Goal: Transaction & Acquisition: Book appointment/travel/reservation

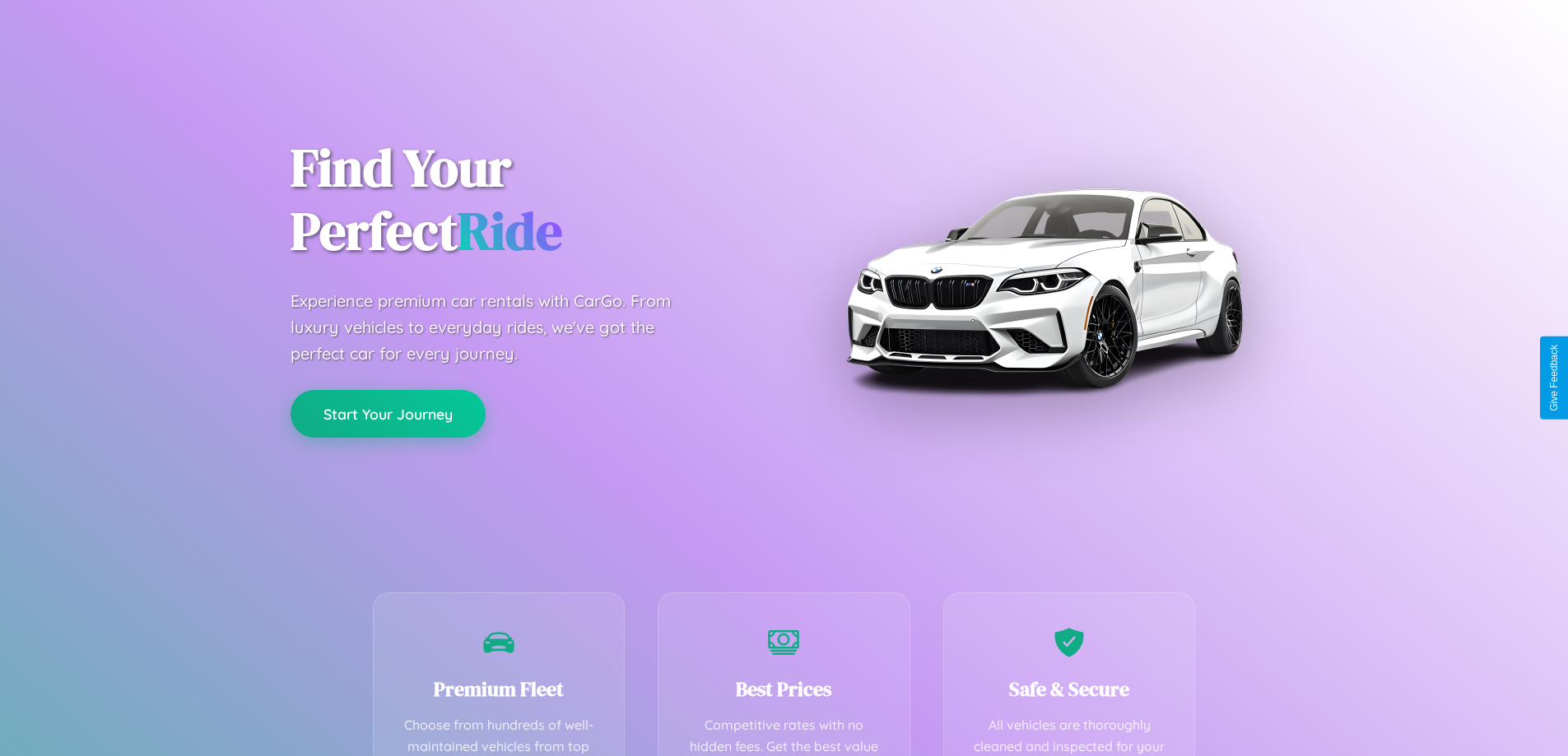
click at [388, 414] on button "Start Your Journey" at bounding box center [388, 414] width 195 height 47
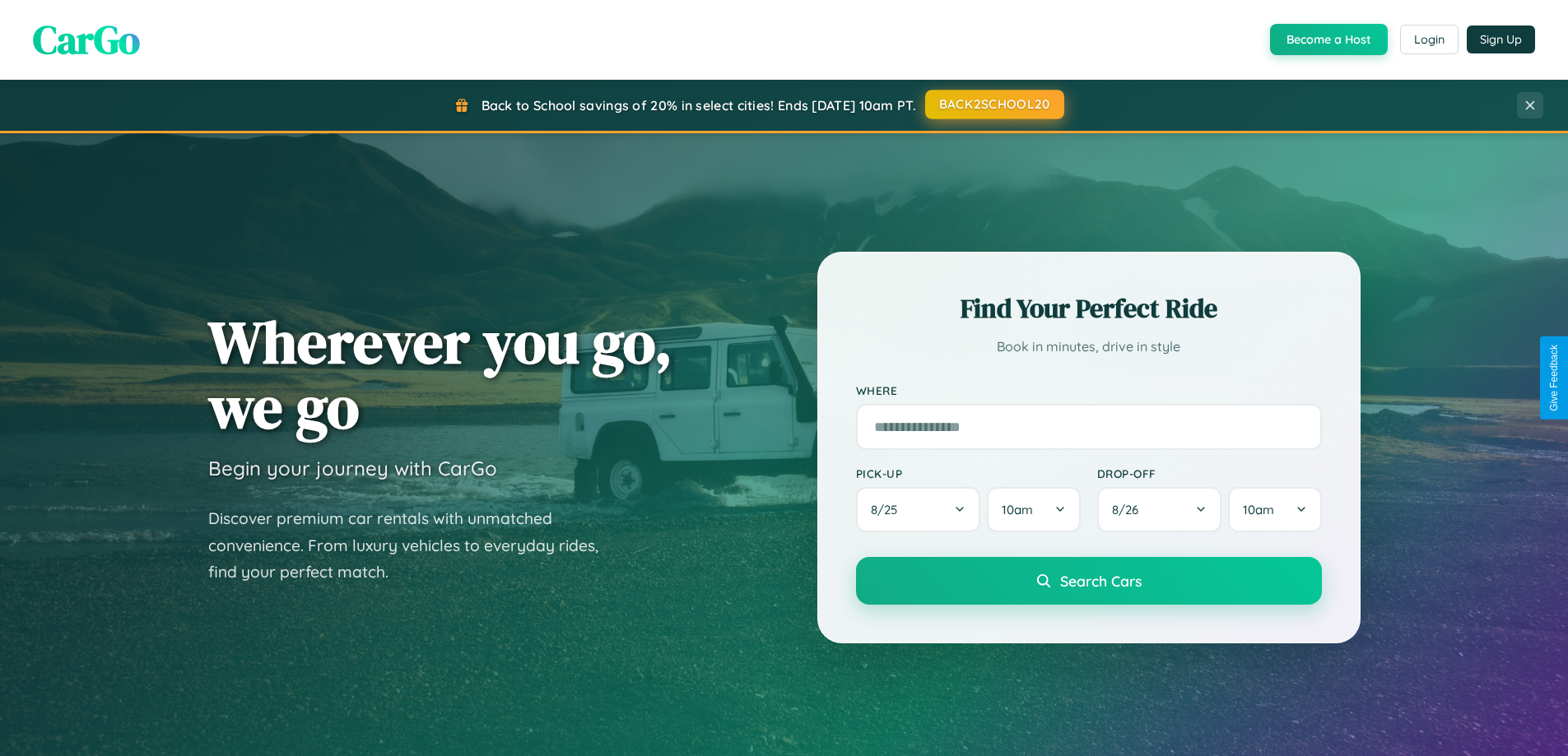
click at [993, 105] on button "BACK2SCHOOL20" at bounding box center [995, 104] width 139 height 30
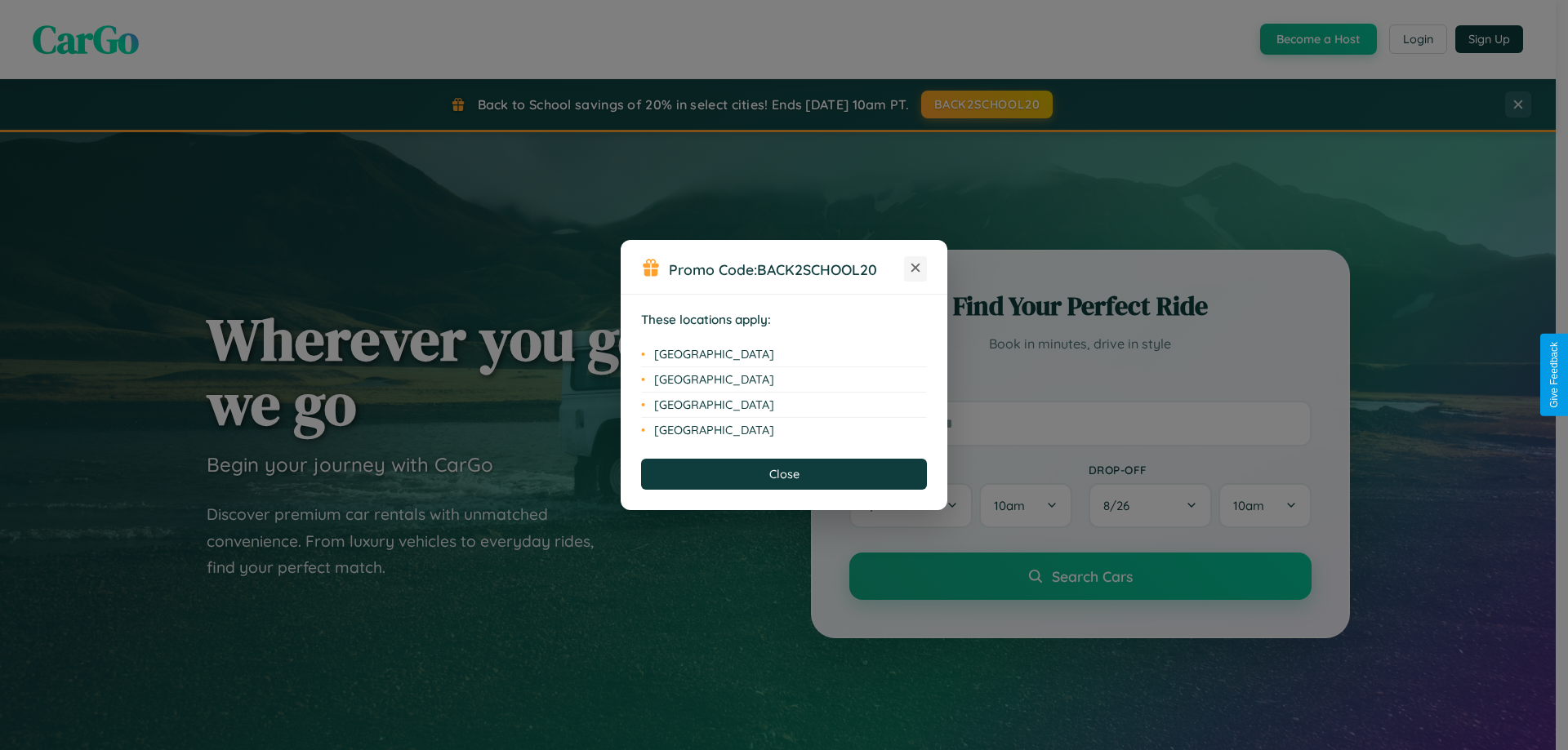
click at [916, 268] on icon at bounding box center [916, 268] width 9 height 9
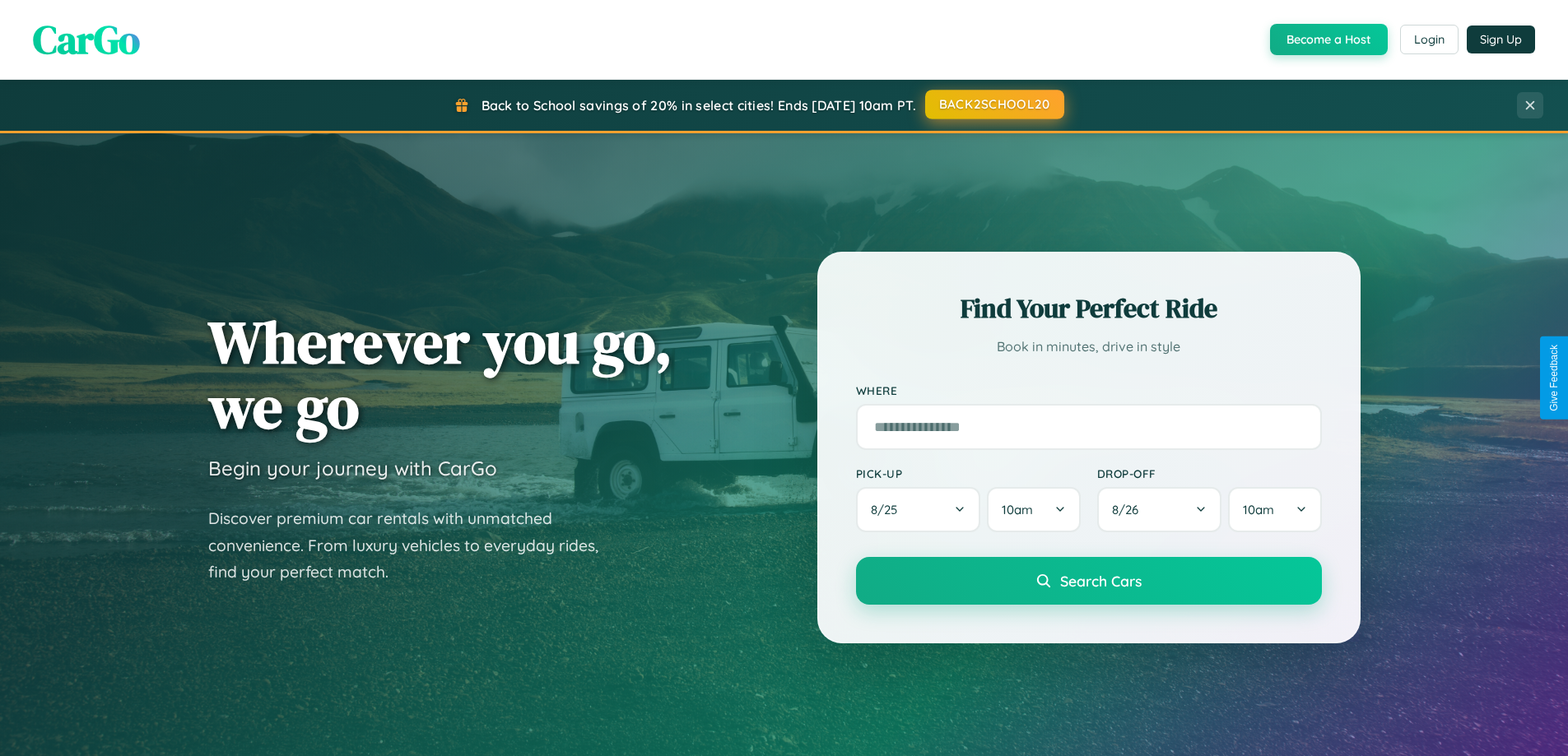
click at [993, 105] on button "BACK2SCHOOL20" at bounding box center [995, 104] width 139 height 30
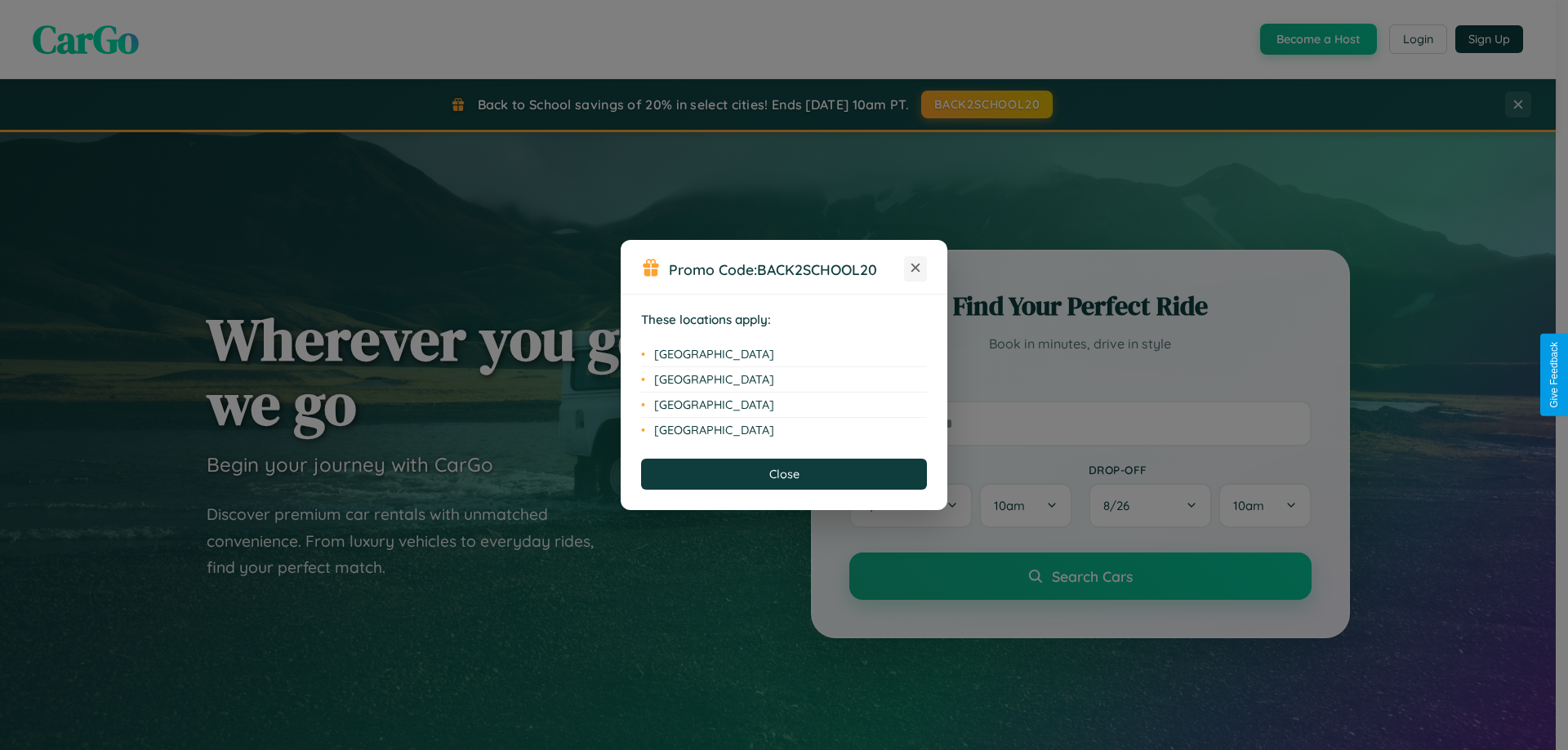
click at [916, 268] on icon at bounding box center [916, 268] width 9 height 9
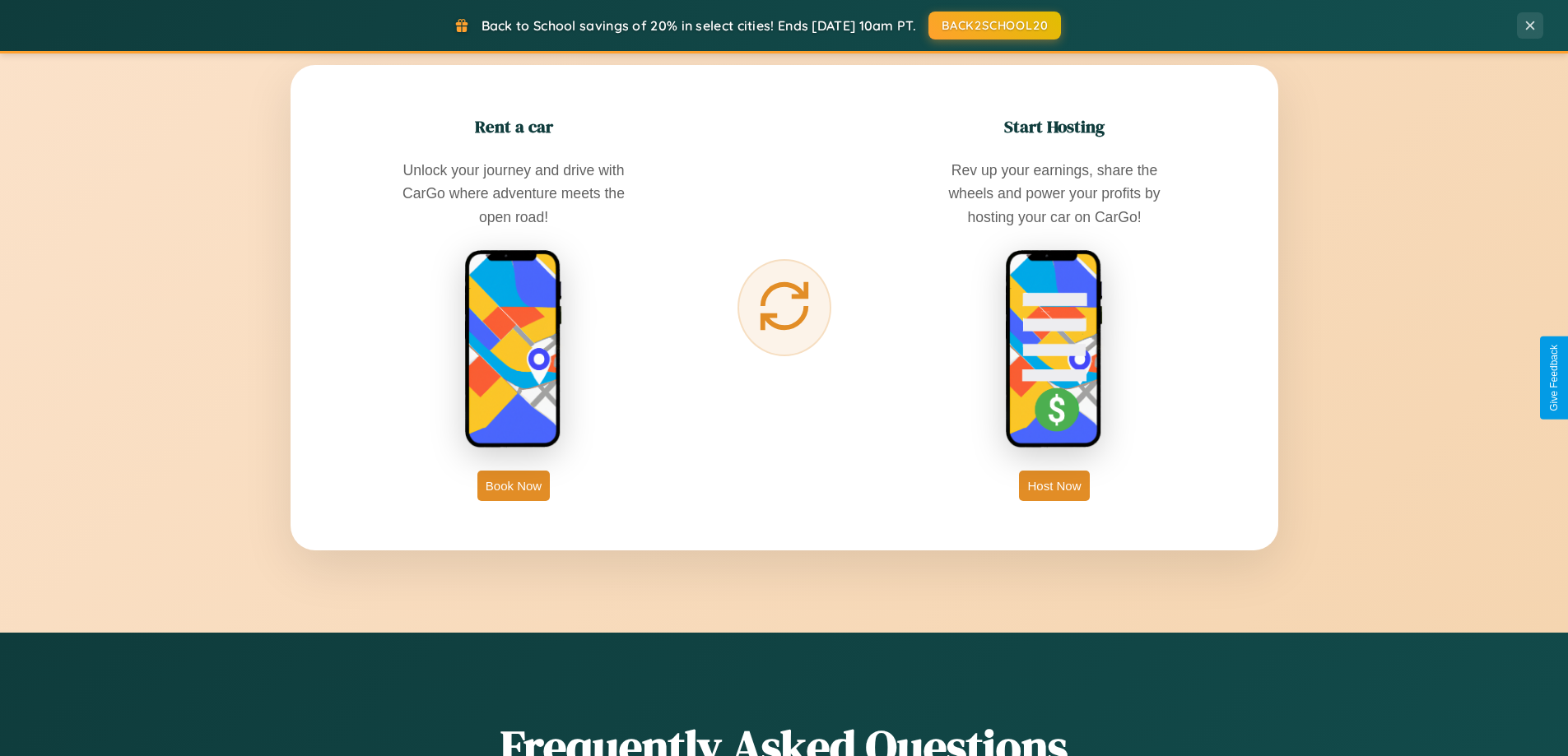
scroll to position [2643, 0]
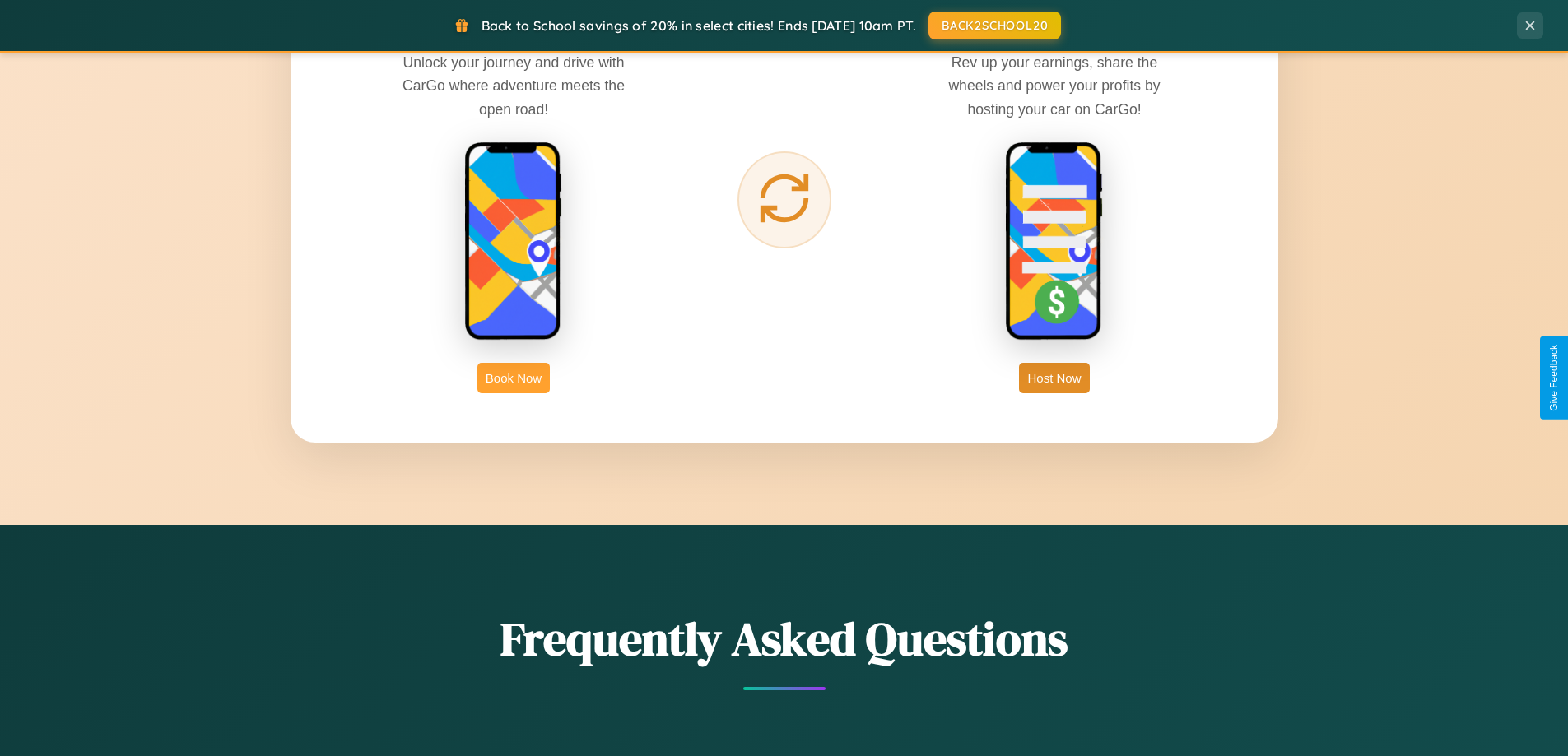
click at [514, 378] on button "Book Now" at bounding box center [514, 378] width 73 height 30
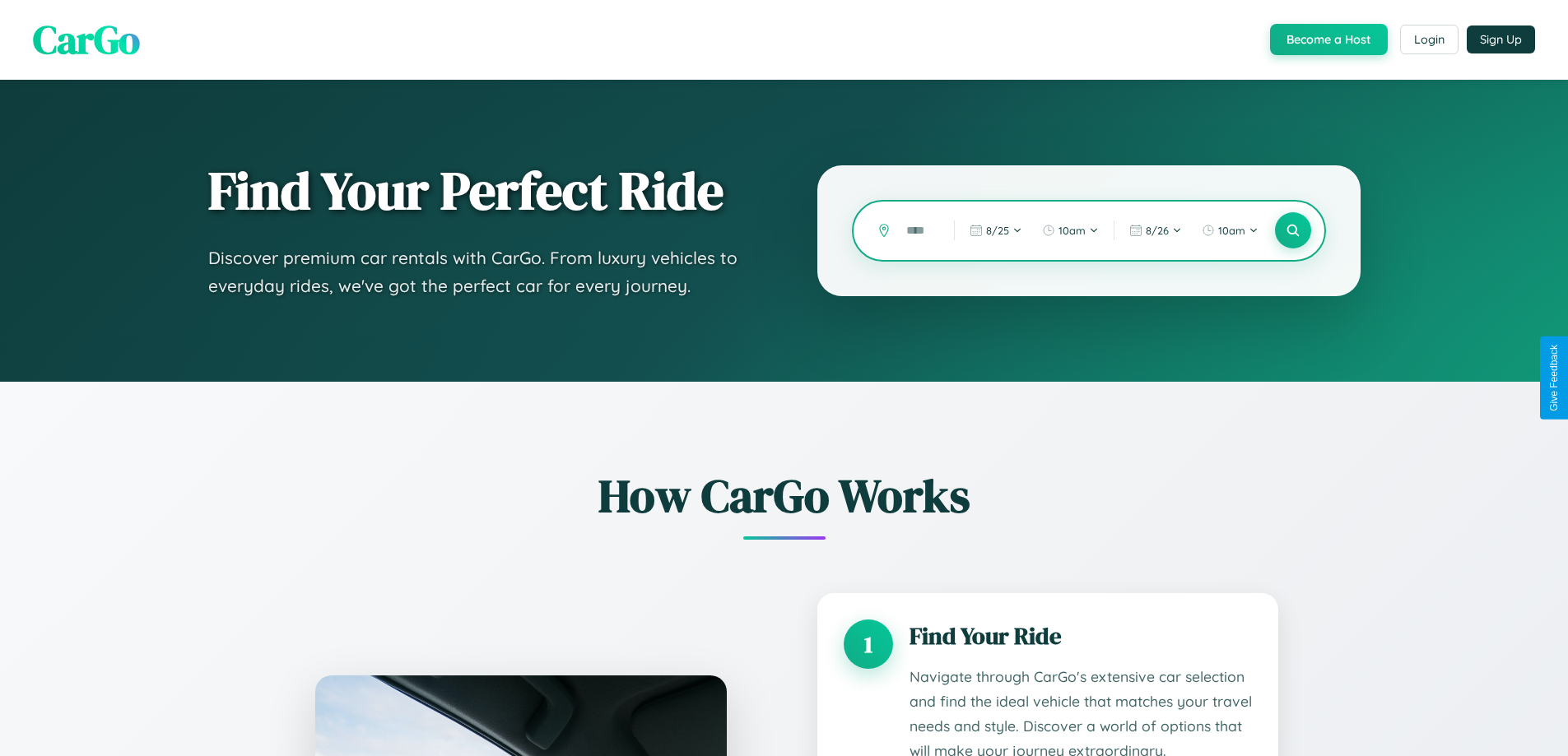
click at [918, 230] on input "text" at bounding box center [917, 231] width 40 height 29
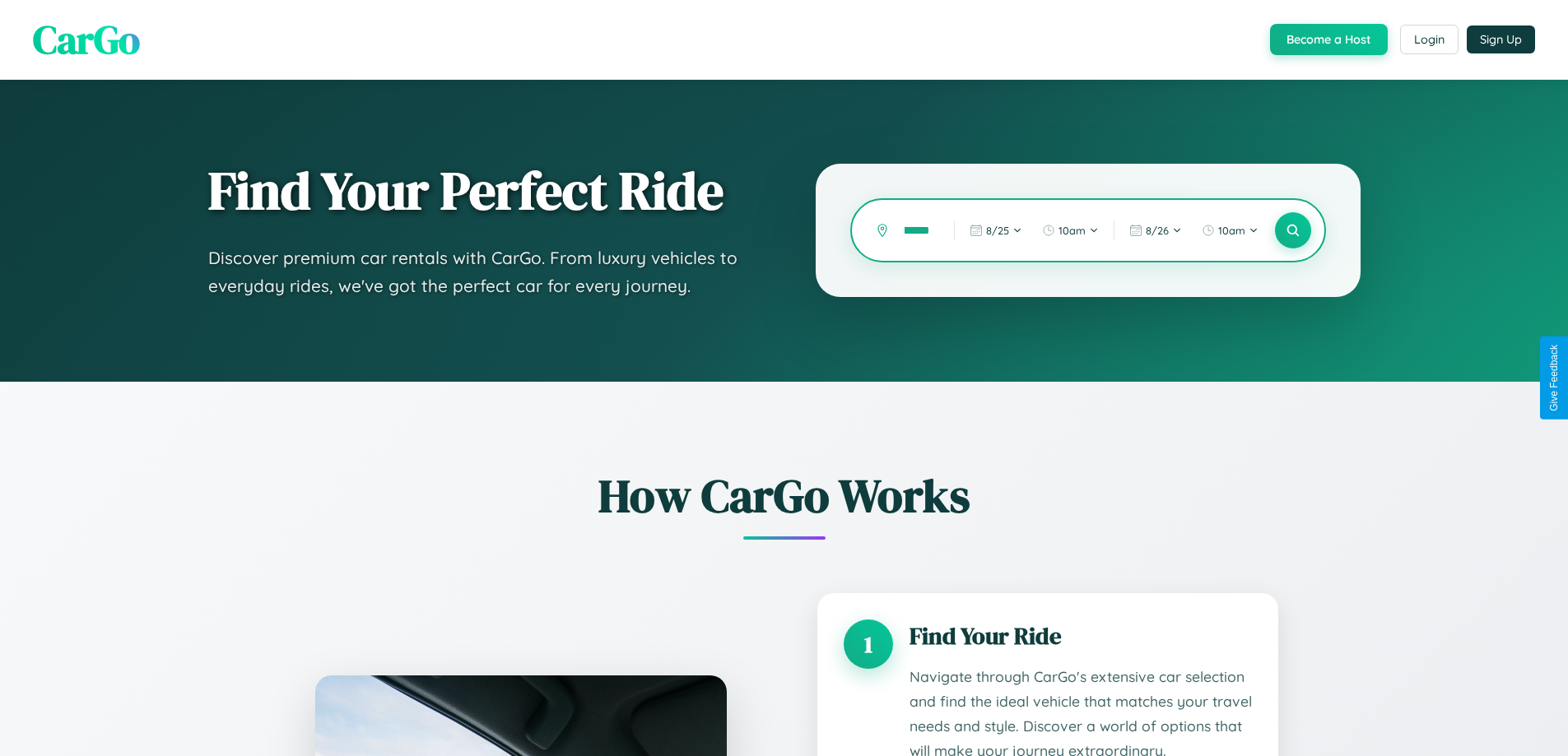
scroll to position [0, 29]
type input "********"
click at [1292, 230] on icon at bounding box center [1293, 231] width 15 height 15
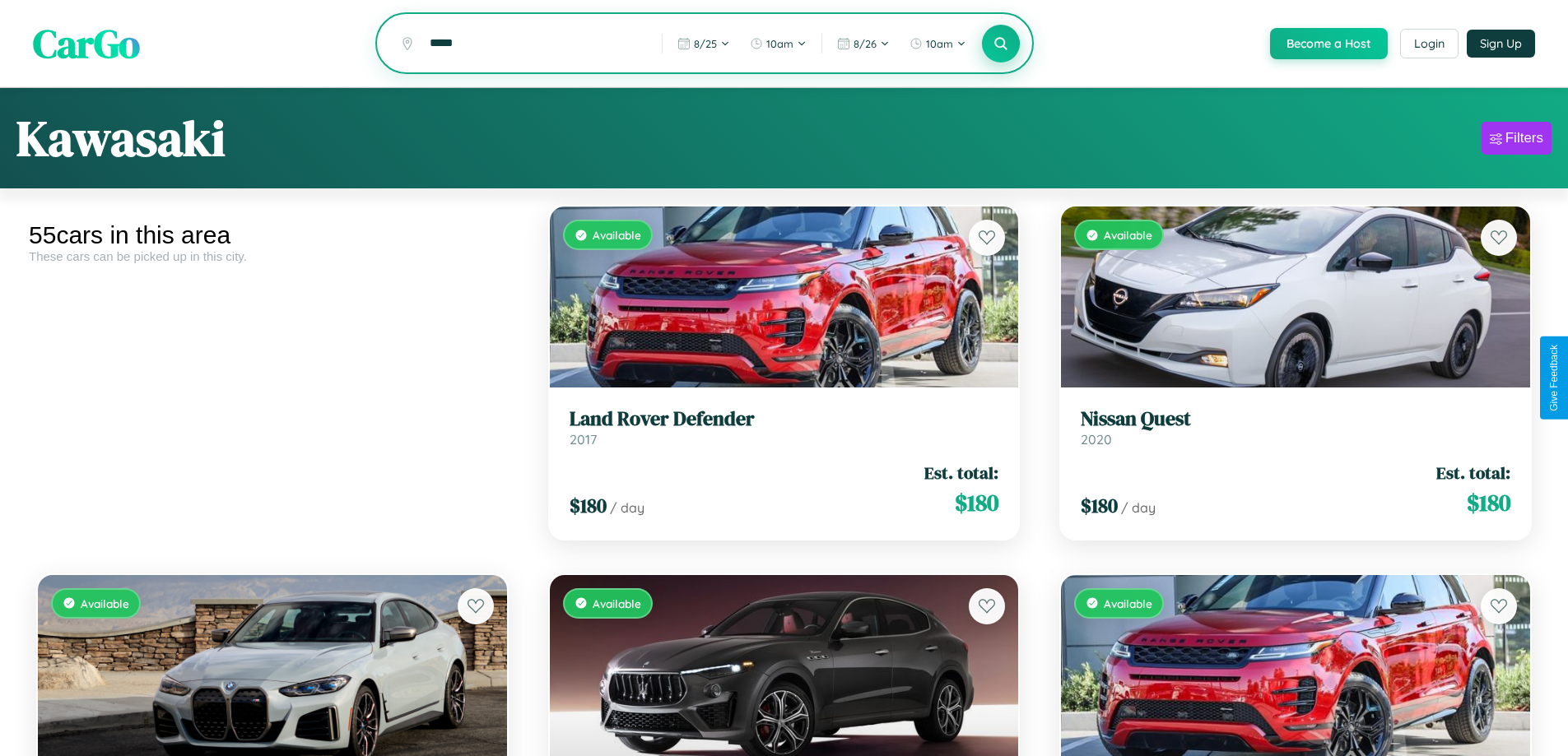
click at [1000, 44] on icon at bounding box center [1001, 43] width 15 height 15
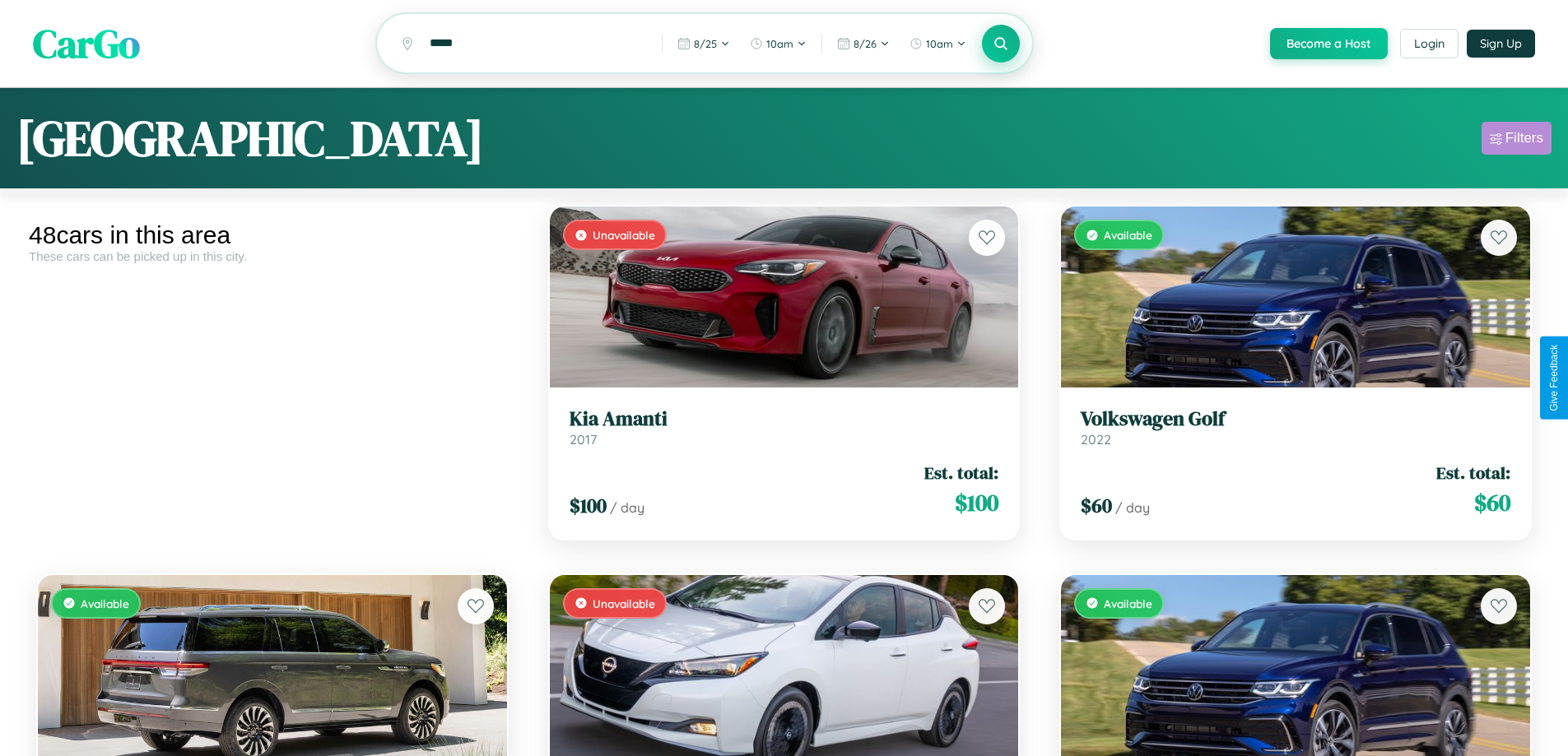
click at [1516, 140] on div "Filters" at bounding box center [1524, 138] width 38 height 16
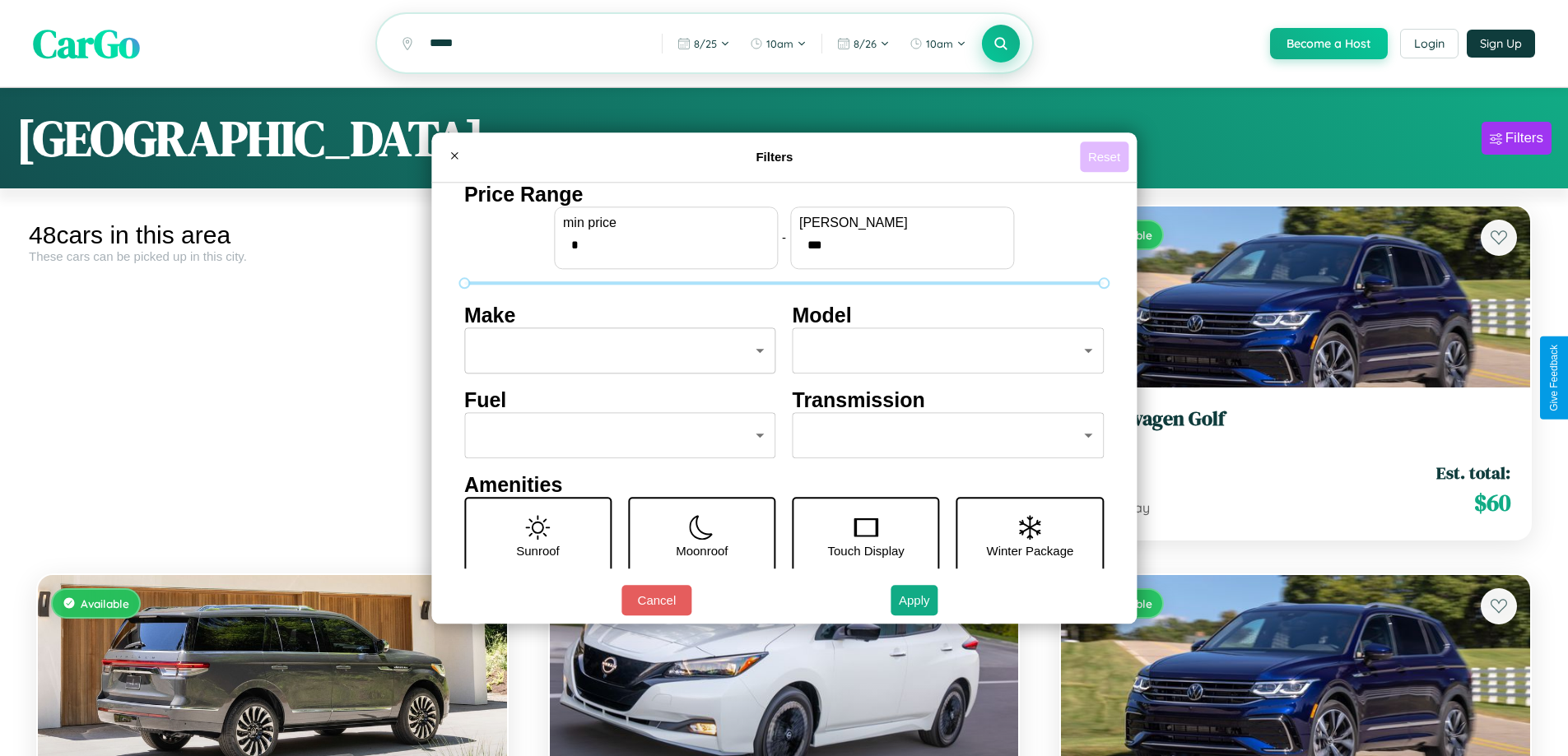
click at [1107, 156] on button "Reset" at bounding box center [1103, 156] width 48 height 30
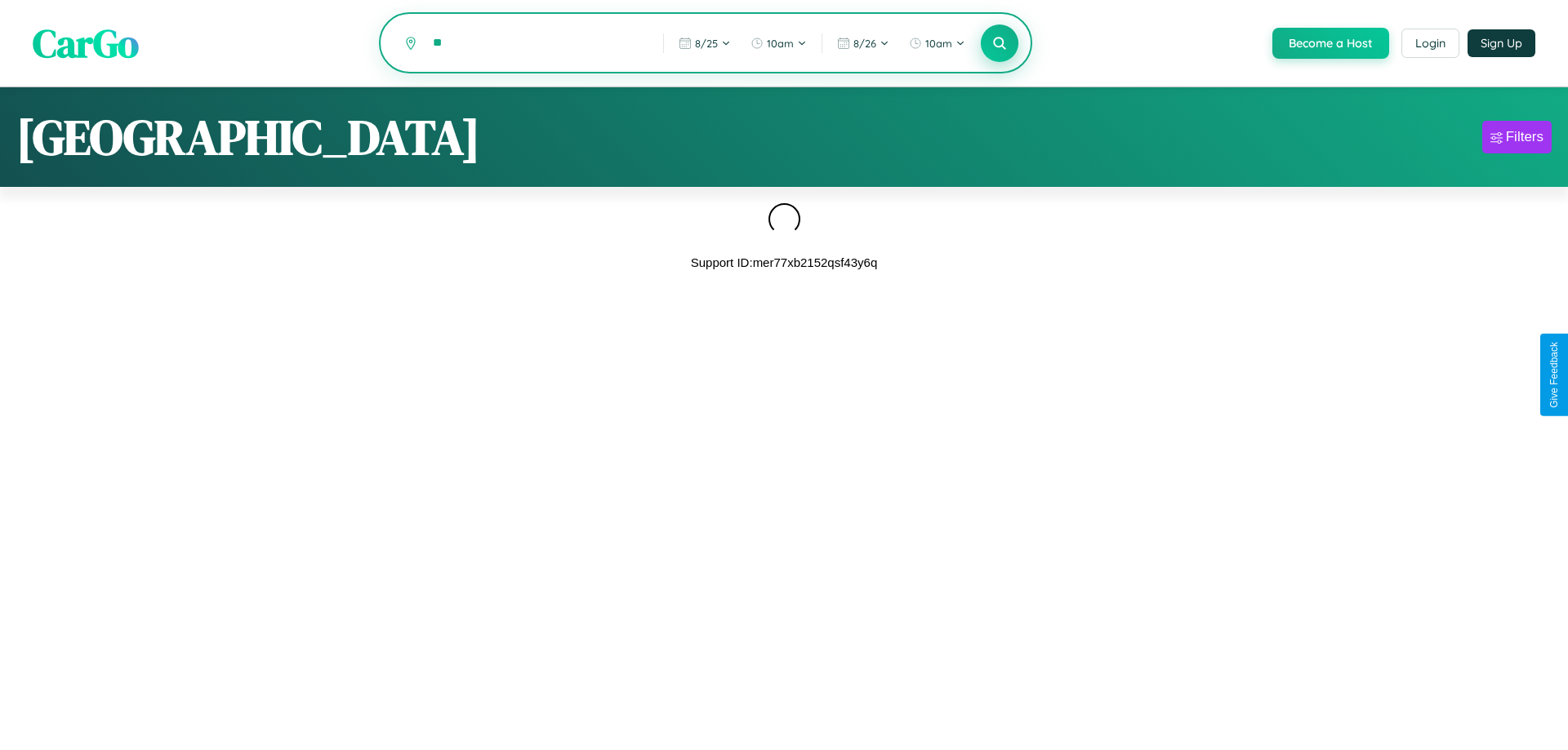
type input "*"
type input "*********"
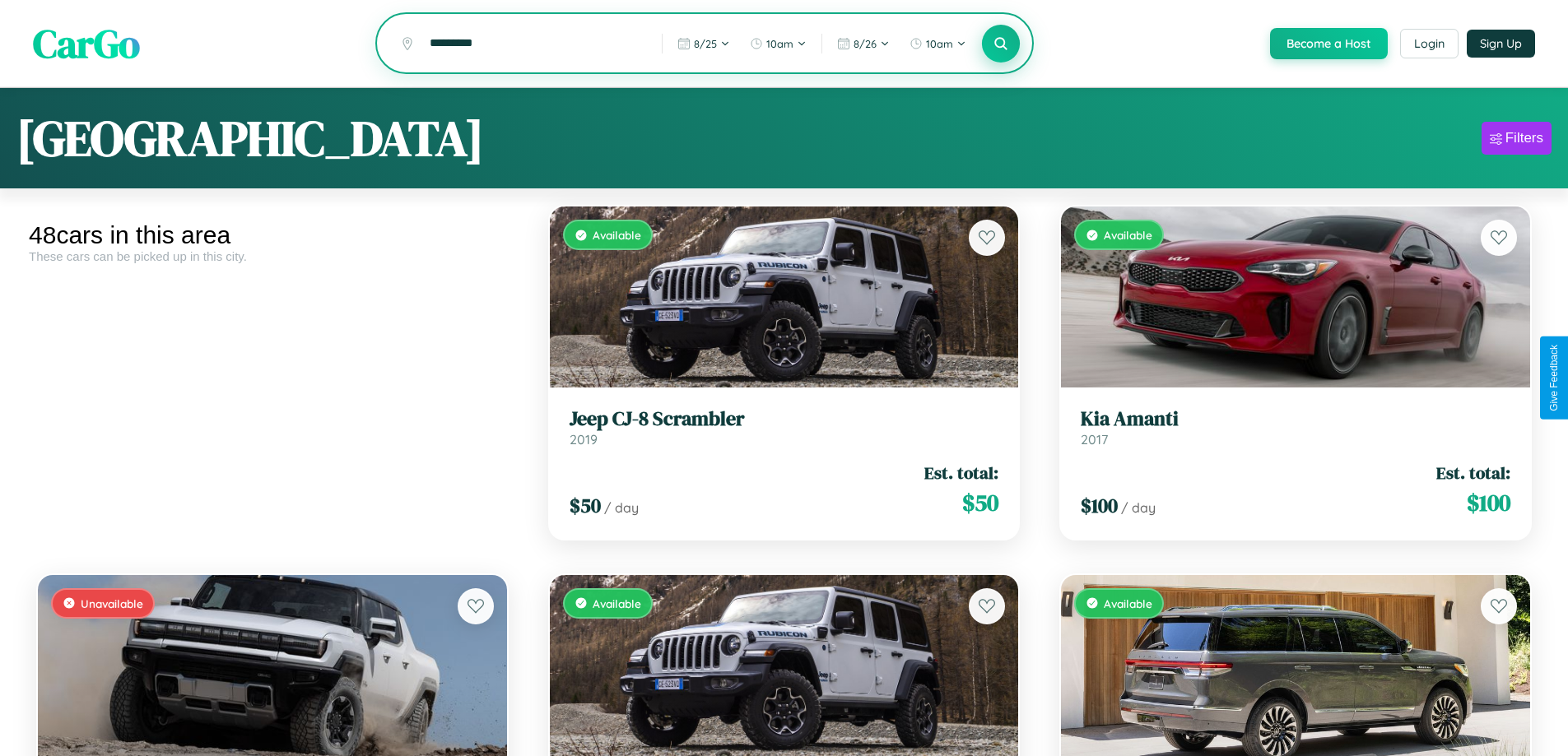
click at [1000, 45] on icon at bounding box center [1001, 43] width 15 height 15
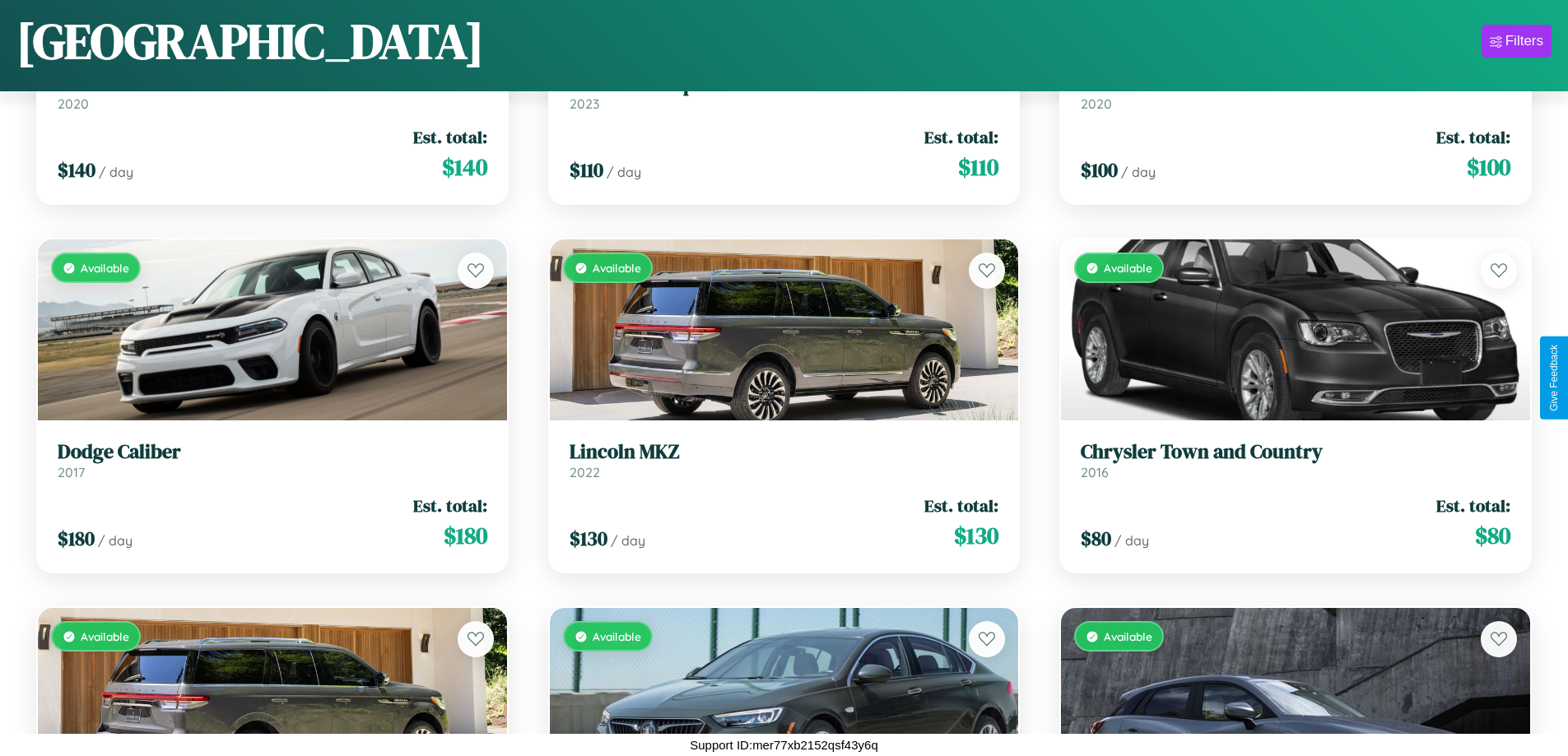
scroll to position [7496, 0]
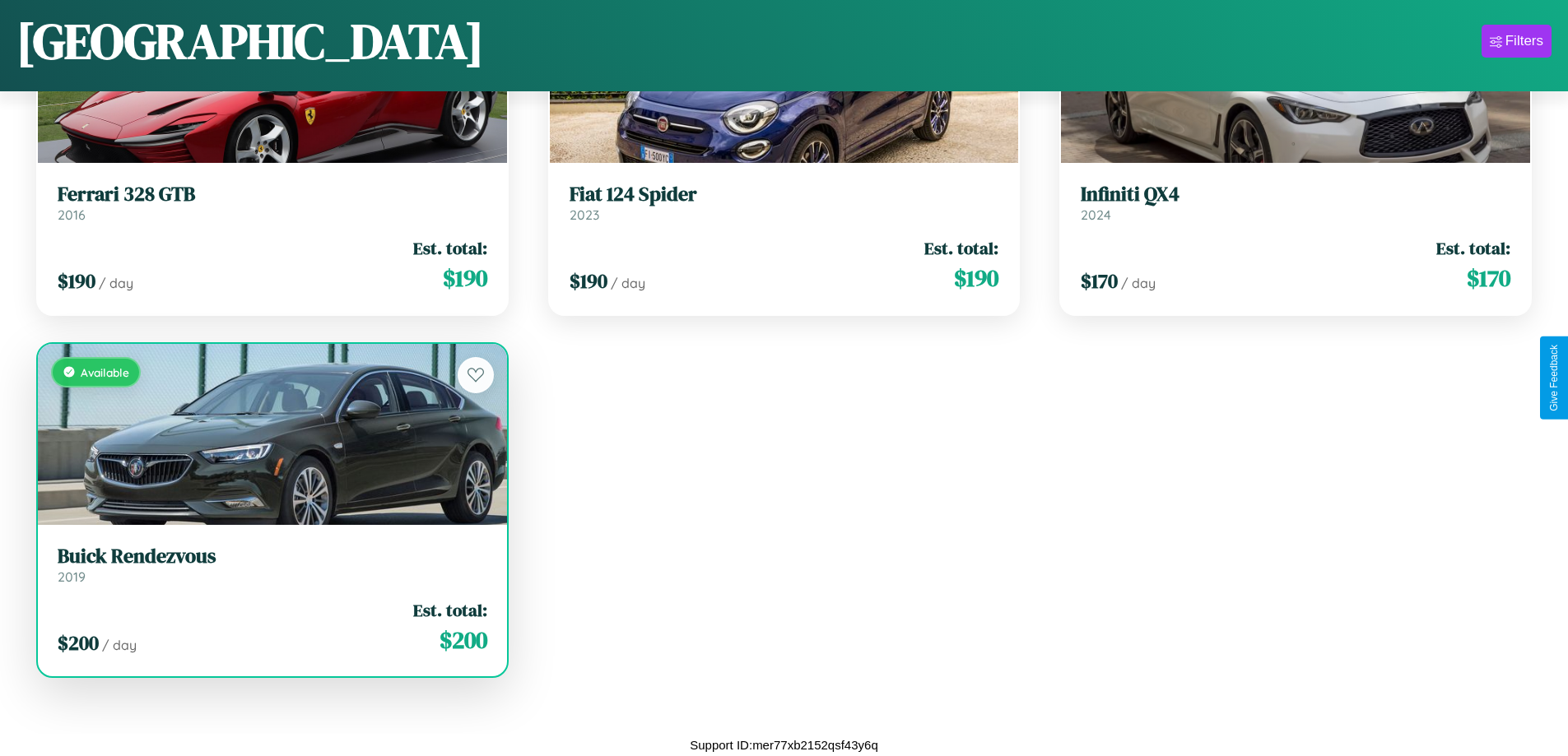
click at [270, 565] on h3 "Buick Rendezvous" at bounding box center [272, 556] width 430 height 24
